Goal: Task Accomplishment & Management: Manage account settings

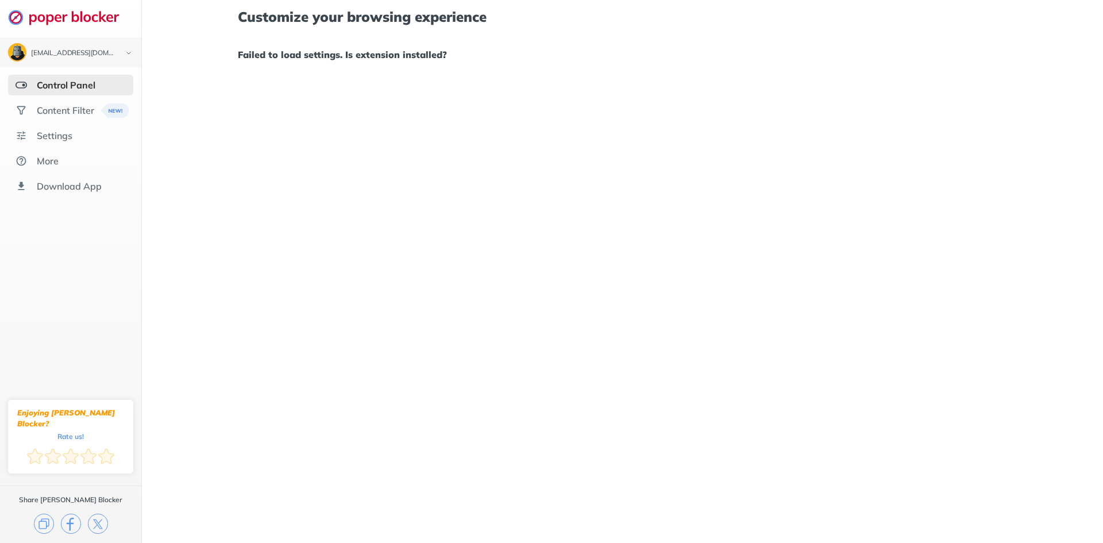
click at [26, 83] on img at bounding box center [21, 84] width 11 height 11
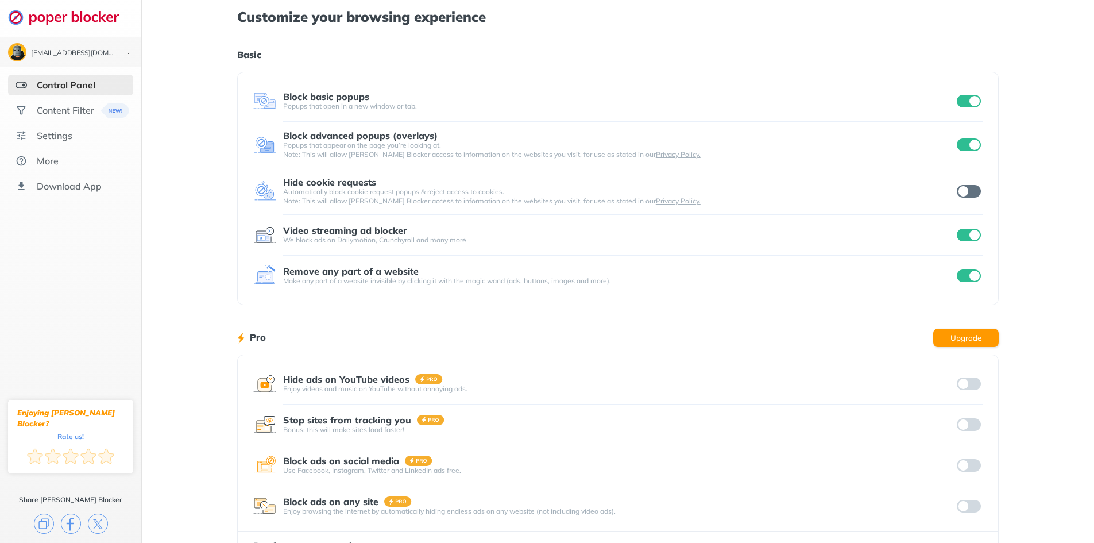
click at [972, 106] on input "checkbox" at bounding box center [969, 101] width 24 height 13
drag, startPoint x: 971, startPoint y: 144, endPoint x: 971, endPoint y: 153, distance: 9.8
click at [971, 151] on div at bounding box center [969, 145] width 28 height 16
click at [970, 144] on input "checkbox" at bounding box center [969, 144] width 24 height 13
click at [960, 239] on input "checkbox" at bounding box center [969, 235] width 24 height 13
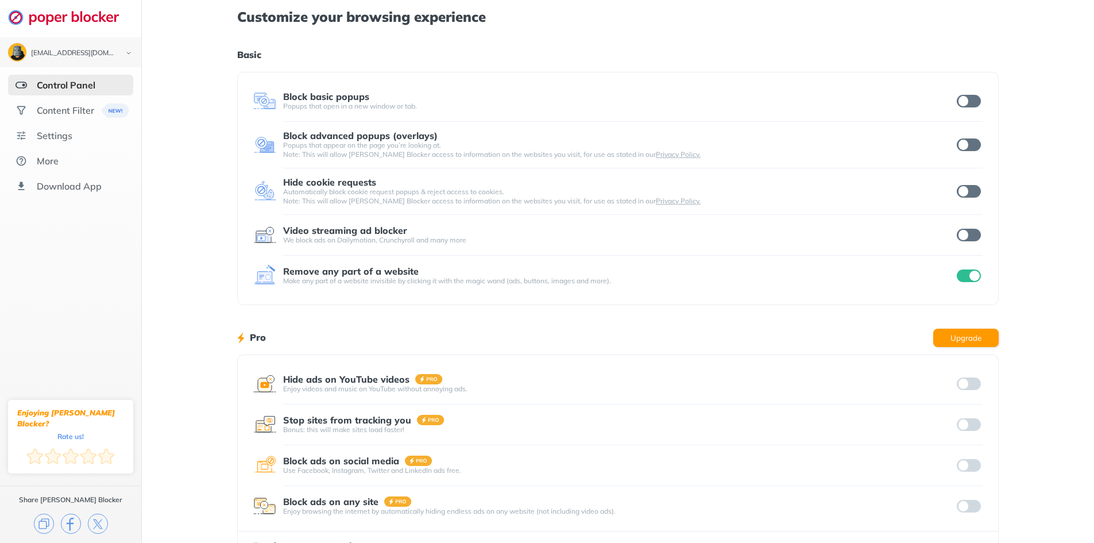
click at [963, 275] on input "checkbox" at bounding box center [969, 275] width 24 height 13
